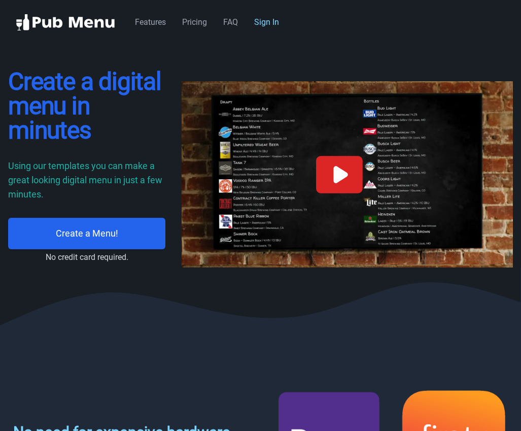
click at [267, 22] on link "Sign In" at bounding box center [266, 22] width 25 height 10
